Goal: Task Accomplishment & Management: Use online tool/utility

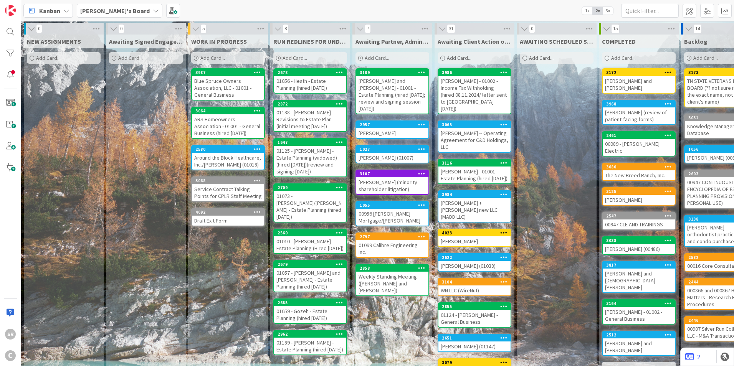
click at [402, 94] on div "[PERSON_NAME] and [PERSON_NAME] - 01001 - Estate Planning (hired [DATE]; review…" at bounding box center [392, 95] width 72 height 38
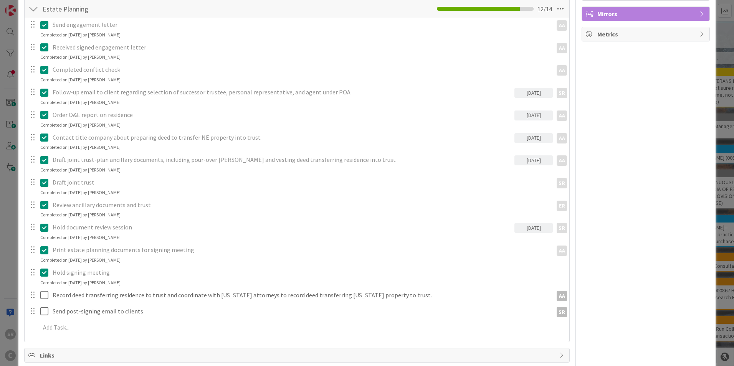
scroll to position [193, 0]
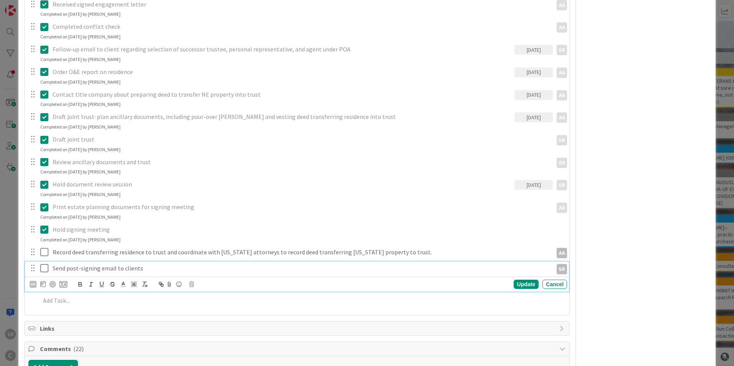
click at [46, 269] on icon at bounding box center [44, 268] width 8 height 9
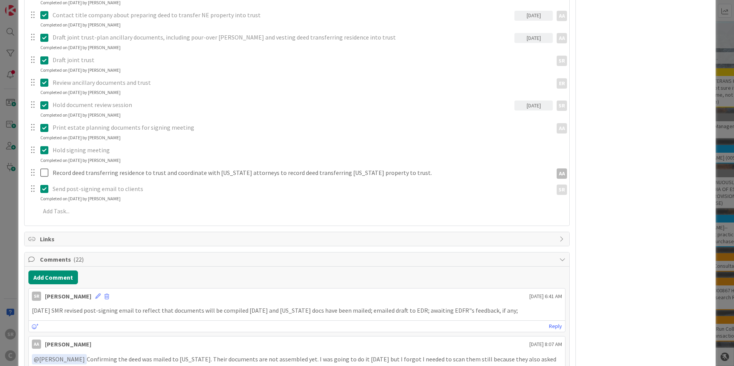
scroll to position [353, 0]
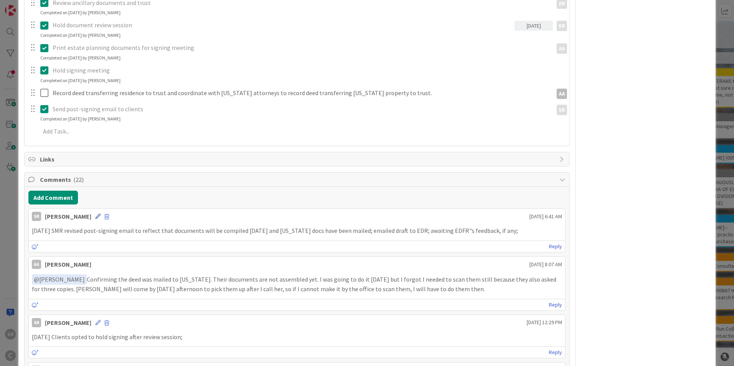
click at [95, 218] on icon at bounding box center [97, 216] width 5 height 5
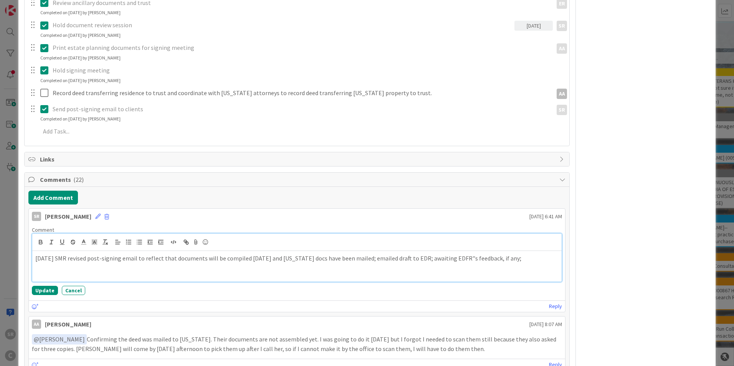
click at [461, 256] on p "[DATE] SMR revised post-signing email to reflect that documents will be compile…" at bounding box center [296, 258] width 523 height 9
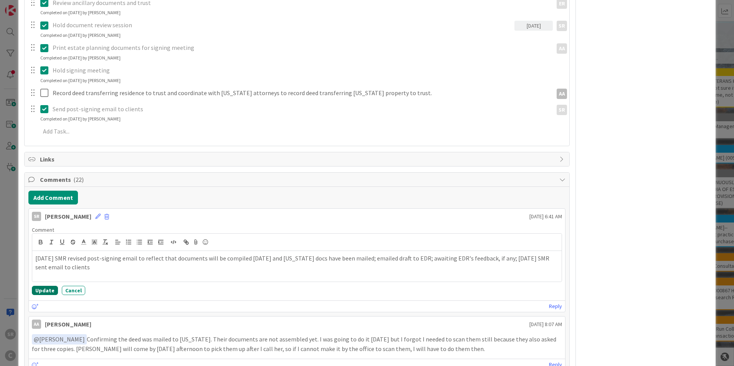
click at [50, 287] on button "Update" at bounding box center [45, 290] width 26 height 9
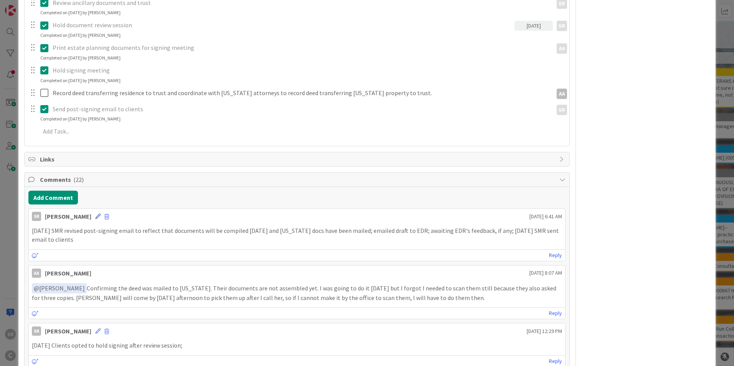
click at [95, 217] on icon at bounding box center [97, 216] width 5 height 5
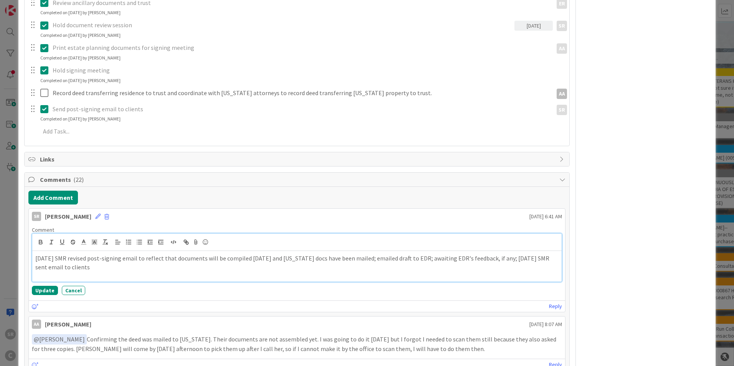
click at [48, 258] on p "[DATE] SMR revised post-signing email to reflect that documents will be compile…" at bounding box center [296, 262] width 523 height 17
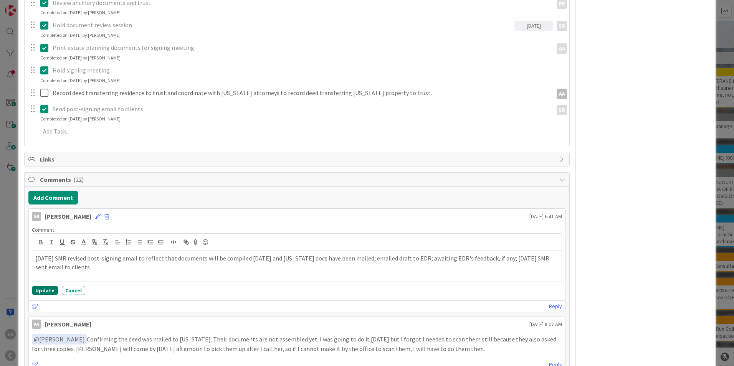
click at [47, 289] on button "Update" at bounding box center [45, 290] width 26 height 9
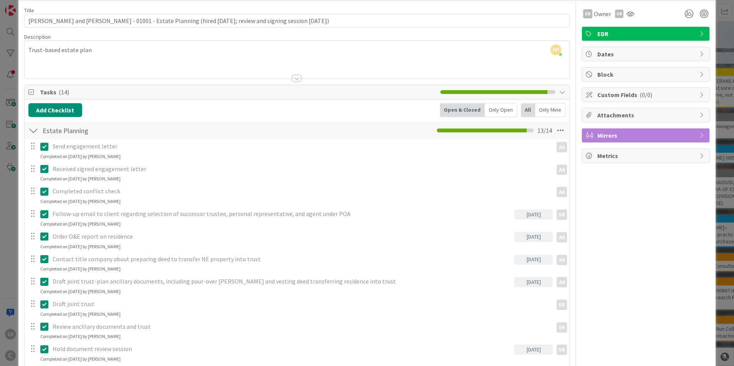
scroll to position [0, 0]
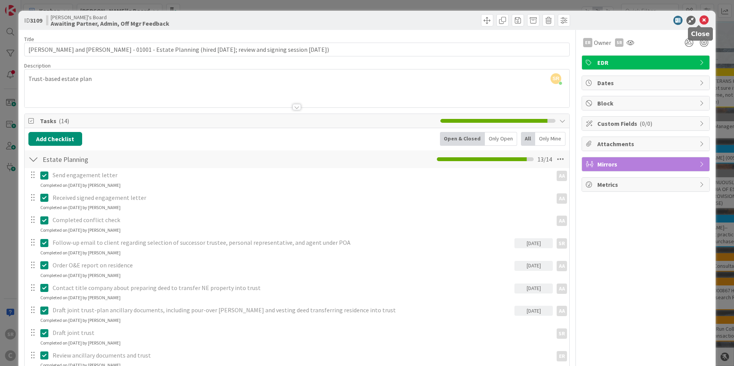
drag, startPoint x: 698, startPoint y: 18, endPoint x: 661, endPoint y: 29, distance: 38.4
click at [699, 18] on icon at bounding box center [703, 20] width 9 height 9
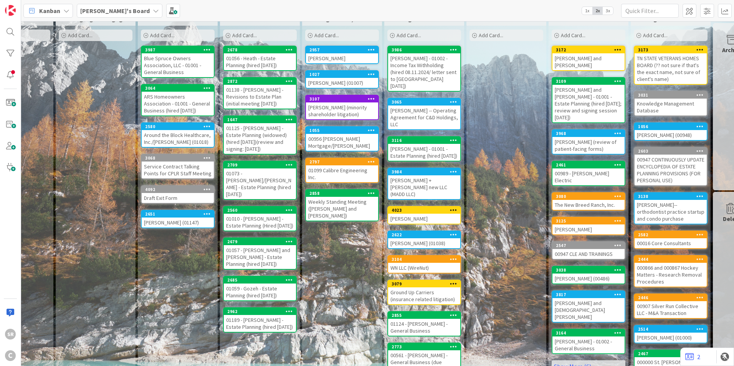
scroll to position [0, 50]
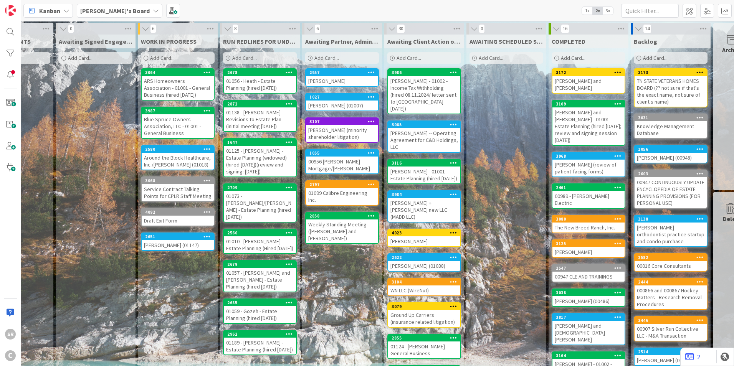
click at [186, 124] on div "Blue Spruce Owners Association, LLC - 01001 - General Business" at bounding box center [178, 126] width 72 height 24
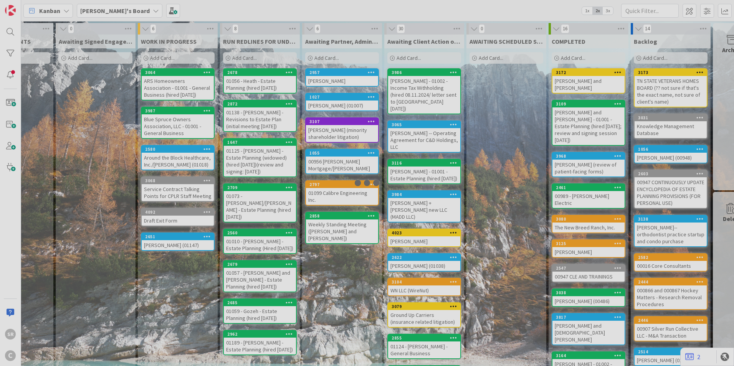
click at [186, 124] on div at bounding box center [367, 183] width 734 height 366
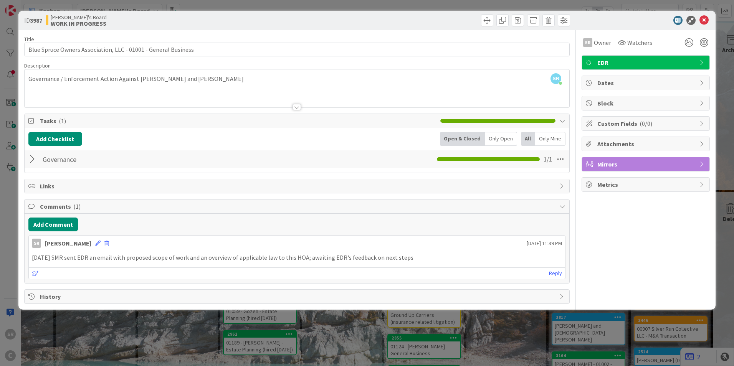
click at [208, 256] on p "[DATE] SMR sent EDR an email with proposed scope of work and an overview of app…" at bounding box center [297, 257] width 530 height 9
click at [68, 225] on button "Add Comment" at bounding box center [53, 225] width 50 height 14
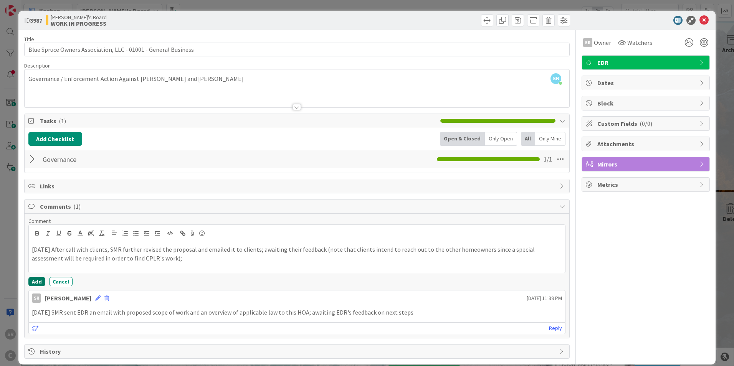
click at [34, 280] on button "Add" at bounding box center [36, 281] width 17 height 9
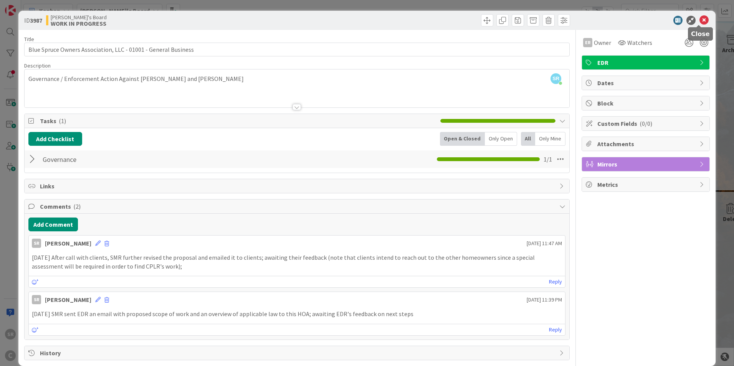
click at [699, 18] on icon at bounding box center [703, 20] width 9 height 9
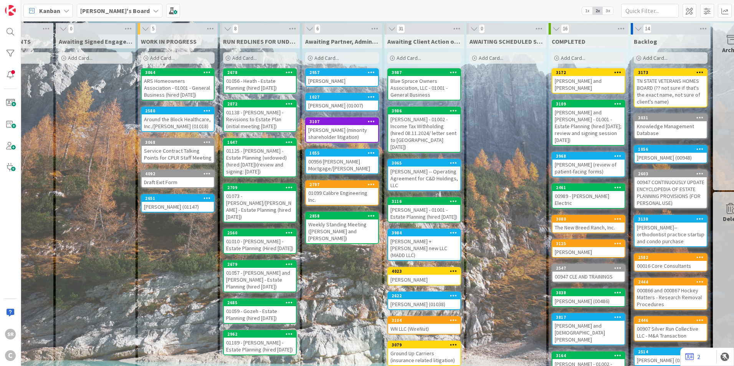
click at [429, 124] on div "[PERSON_NAME] - 01002 - Income Tax Withholding (hired 08.11.2024/ letter sent t…" at bounding box center [424, 133] width 72 height 38
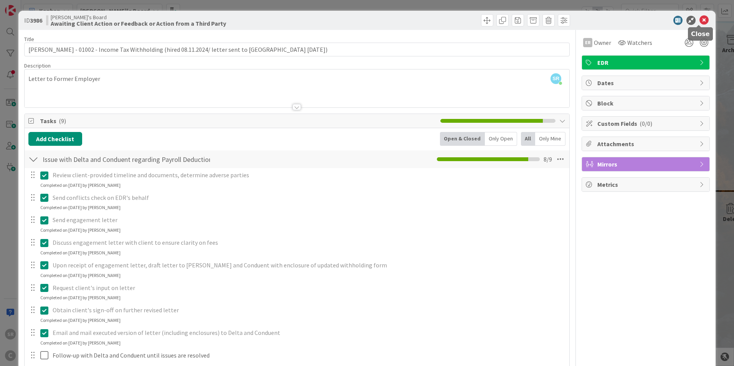
click at [699, 18] on icon at bounding box center [703, 20] width 9 height 9
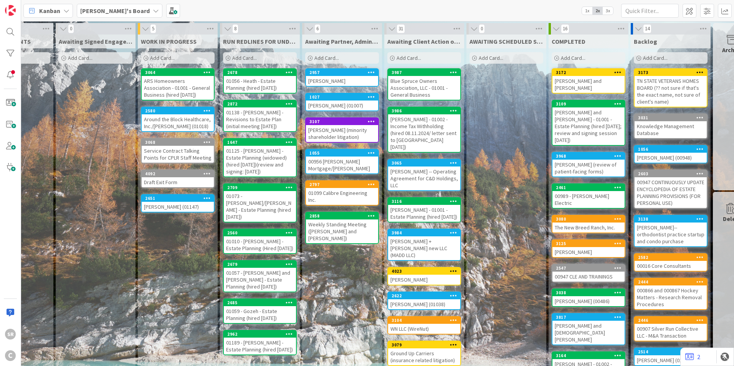
click at [192, 81] on div "ARS Homeowners Association - 01001 - General Business (hired [DATE])" at bounding box center [178, 88] width 72 height 24
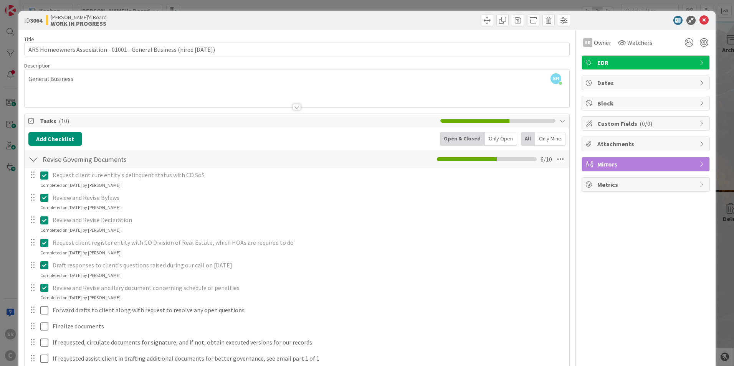
drag, startPoint x: 729, startPoint y: 116, endPoint x: 726, endPoint y: 137, distance: 21.3
click at [726, 137] on div "ID 3064 [PERSON_NAME]'s Board WORK IN PROGRESS Title 68 / 128 ARS Homeowners As…" at bounding box center [367, 183] width 734 height 366
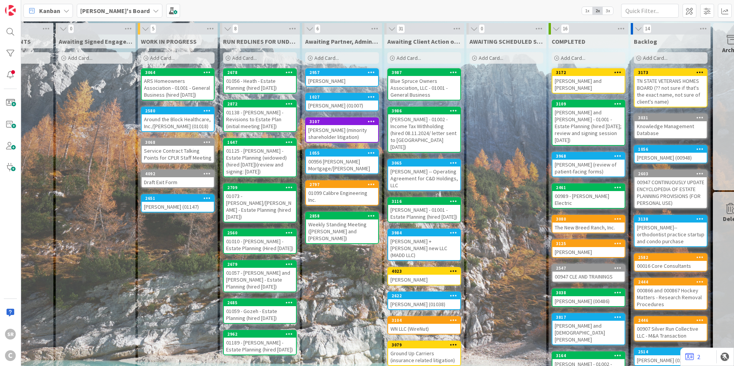
click at [169, 90] on div "ARS Homeowners Association - 01001 - General Business (hired [DATE])" at bounding box center [178, 88] width 72 height 24
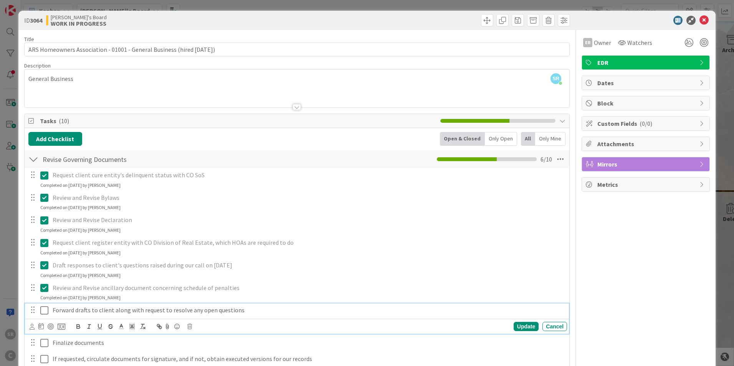
click at [45, 308] on icon at bounding box center [44, 310] width 8 height 9
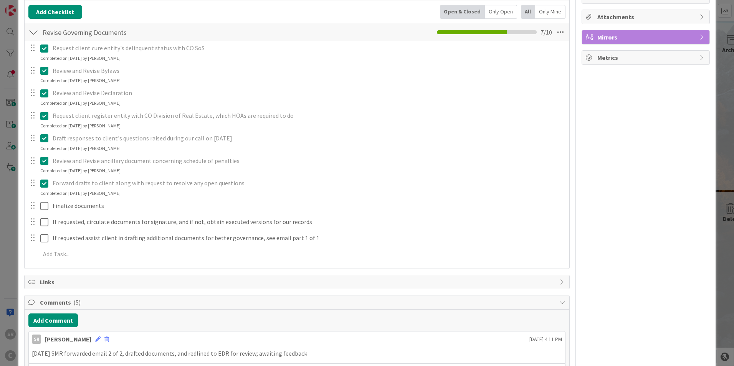
scroll to position [129, 0]
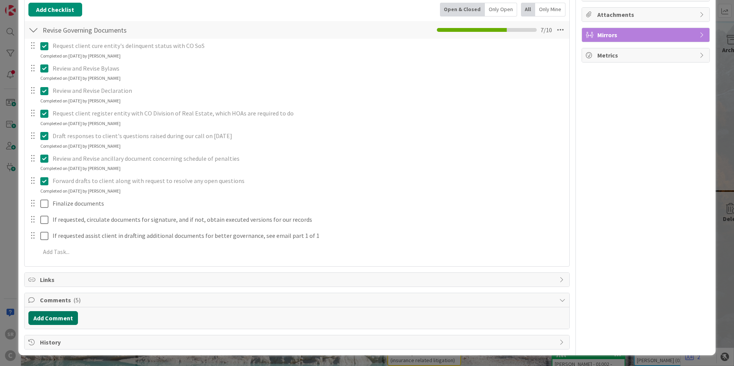
click at [64, 321] on button "Add Comment" at bounding box center [53, 318] width 50 height 14
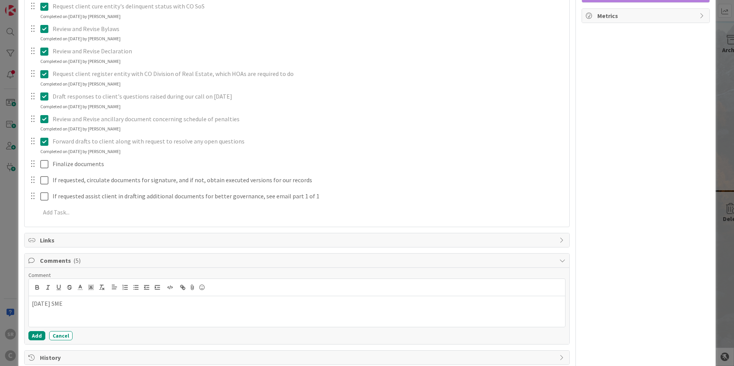
scroll to position [184, 0]
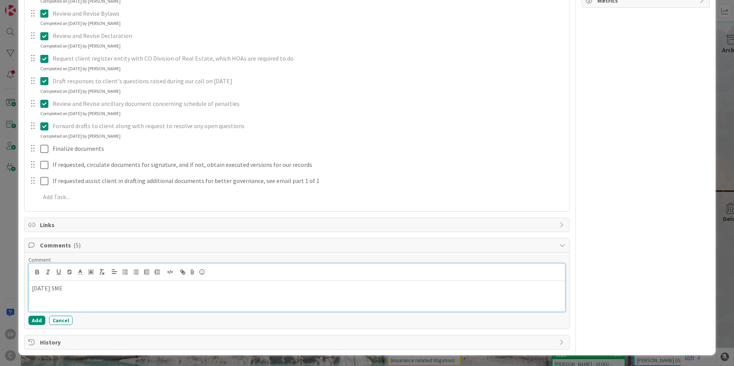
click at [78, 288] on p "[DATE] SME" at bounding box center [297, 288] width 530 height 9
click at [38, 322] on button "Add" at bounding box center [36, 320] width 17 height 9
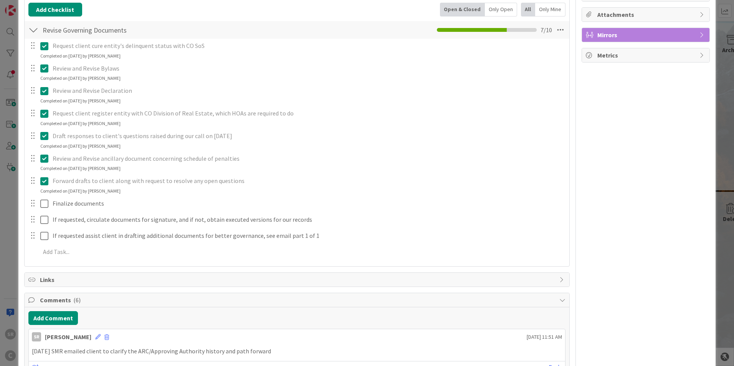
scroll to position [177, 0]
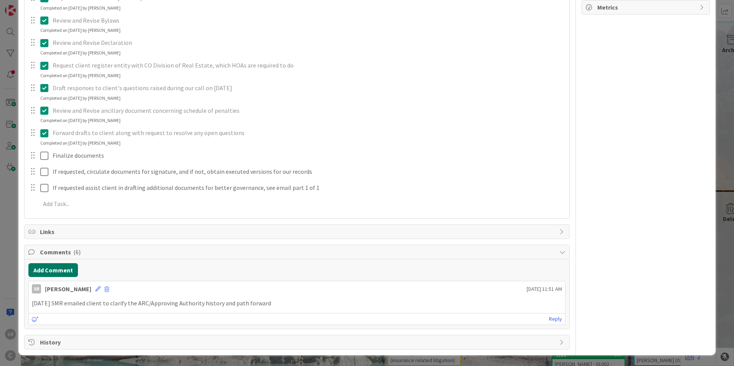
click at [63, 263] on button "Add Comment" at bounding box center [53, 270] width 50 height 14
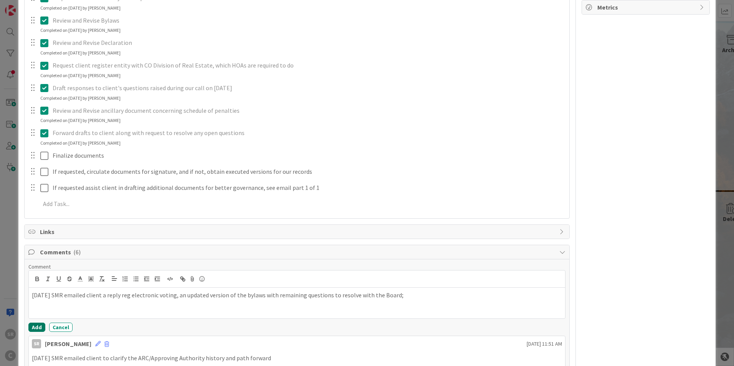
click at [39, 329] on button "Add" at bounding box center [36, 327] width 17 height 9
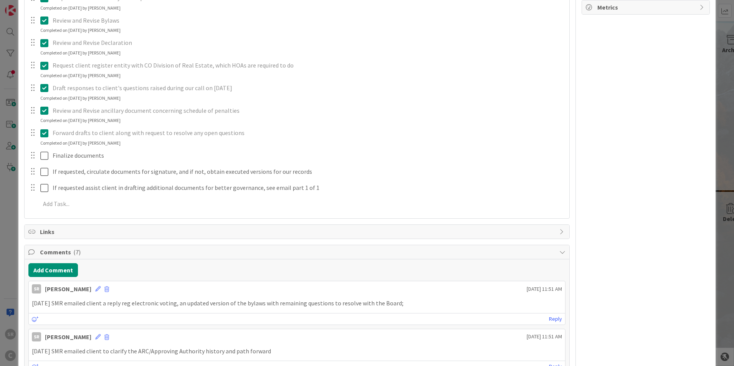
click at [85, 293] on div "SR [PERSON_NAME] [DATE] 11:51 AM" at bounding box center [297, 287] width 536 height 12
click at [95, 289] on icon at bounding box center [97, 288] width 5 height 5
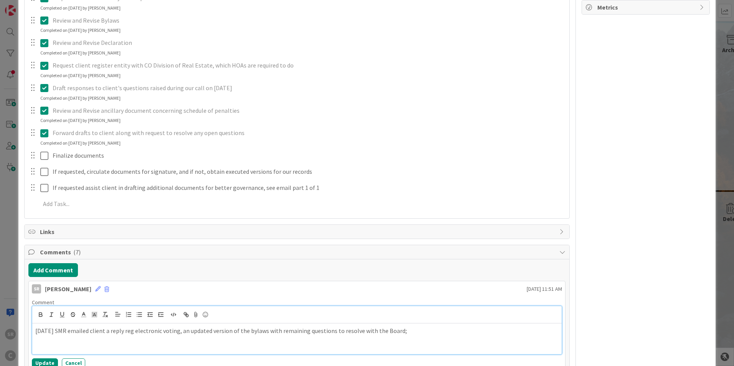
click at [48, 329] on p "[DATE] SMR emailed client a reply reg electronic voting, an updated version of …" at bounding box center [296, 331] width 523 height 9
click at [51, 363] on button "Update" at bounding box center [45, 363] width 26 height 9
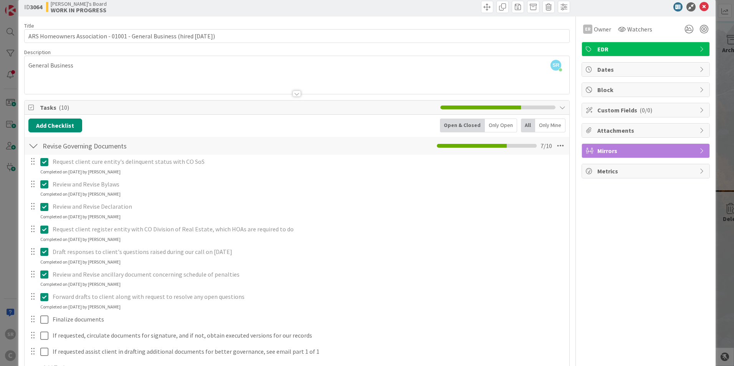
scroll to position [0, 0]
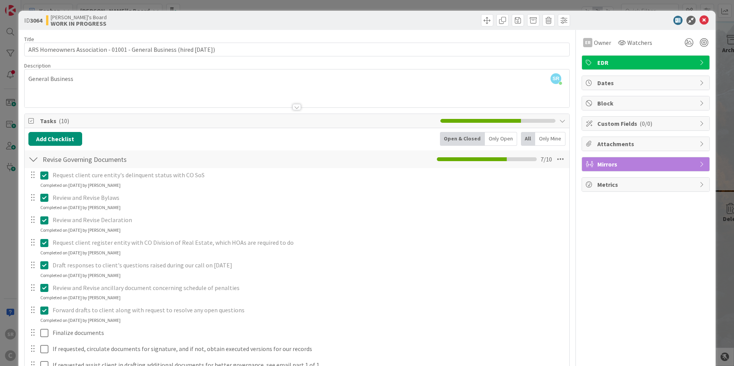
click at [698, 15] on div "ID 3064 [PERSON_NAME]'s Board WORK IN PROGRESS" at bounding box center [366, 20] width 697 height 19
click at [699, 18] on icon at bounding box center [703, 20] width 9 height 9
